Goal: Use online tool/utility: Use online tool/utility

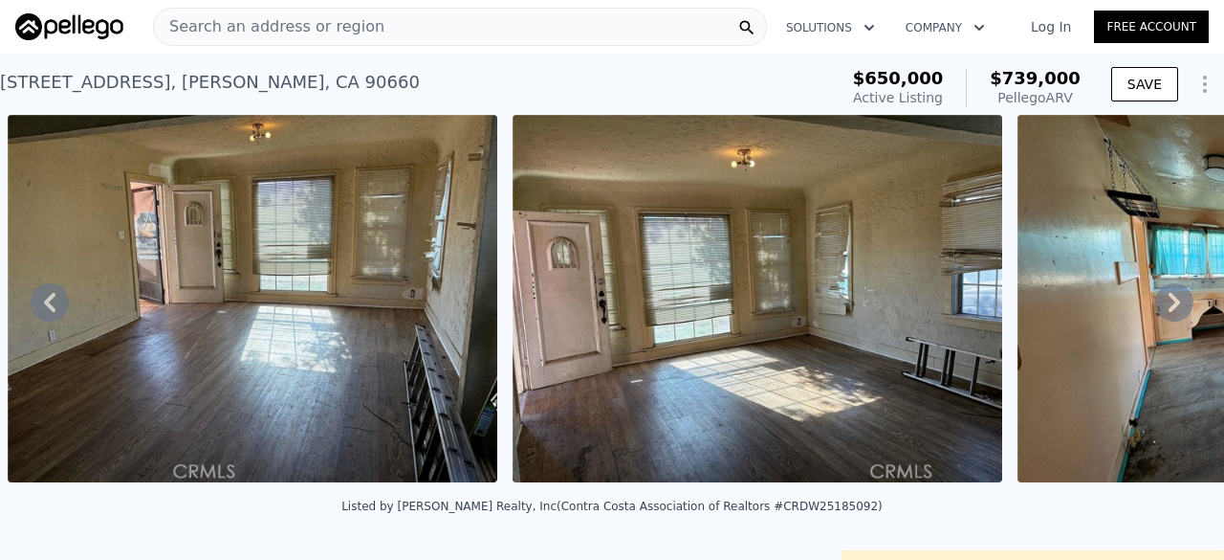
click at [295, 20] on span "Search an address or region" at bounding box center [269, 26] width 231 height 23
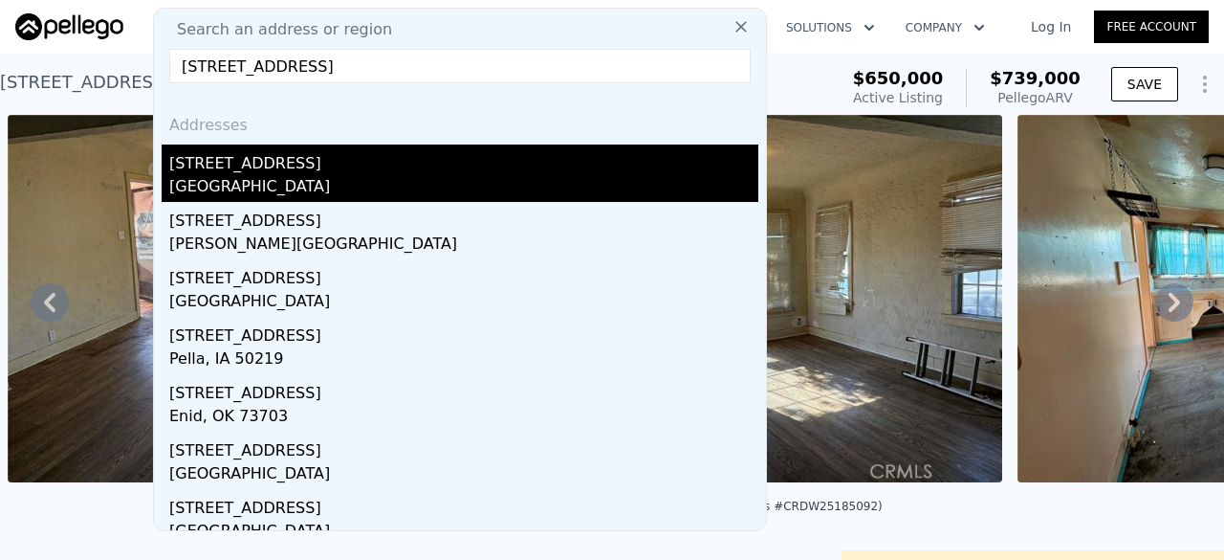
type input "[STREET_ADDRESS]"
click at [358, 175] on div "[GEOGRAPHIC_DATA]" at bounding box center [463, 188] width 589 height 27
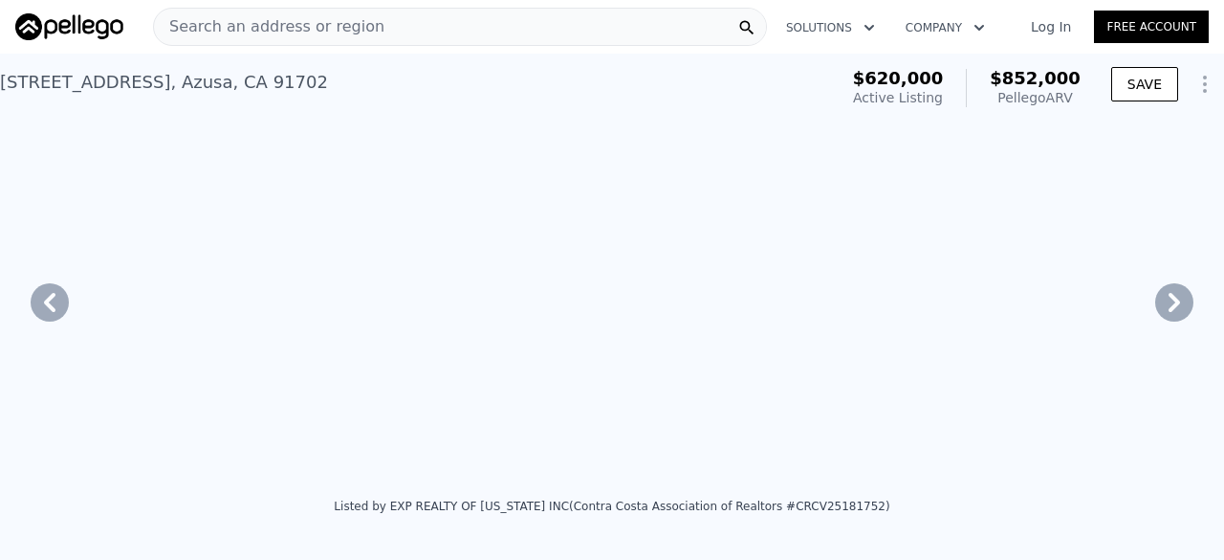
type input "4"
type input "918"
type input "1696"
type input "5629"
type input "10014"
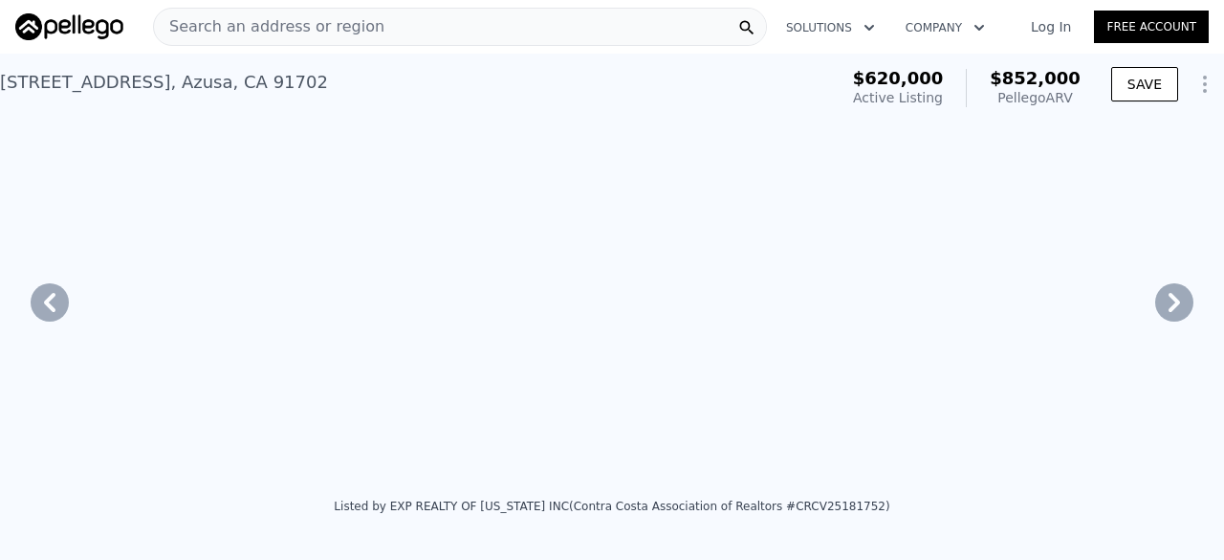
type input "$ 852,000"
type input "$ 139,555"
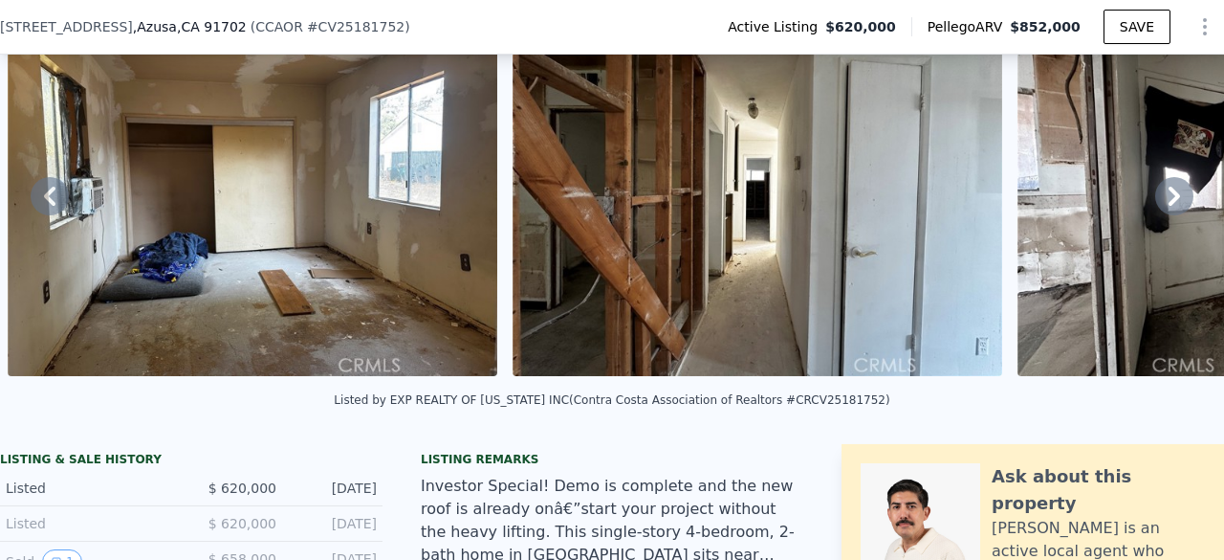
scroll to position [333, 0]
